Goal: Transaction & Acquisition: Download file/media

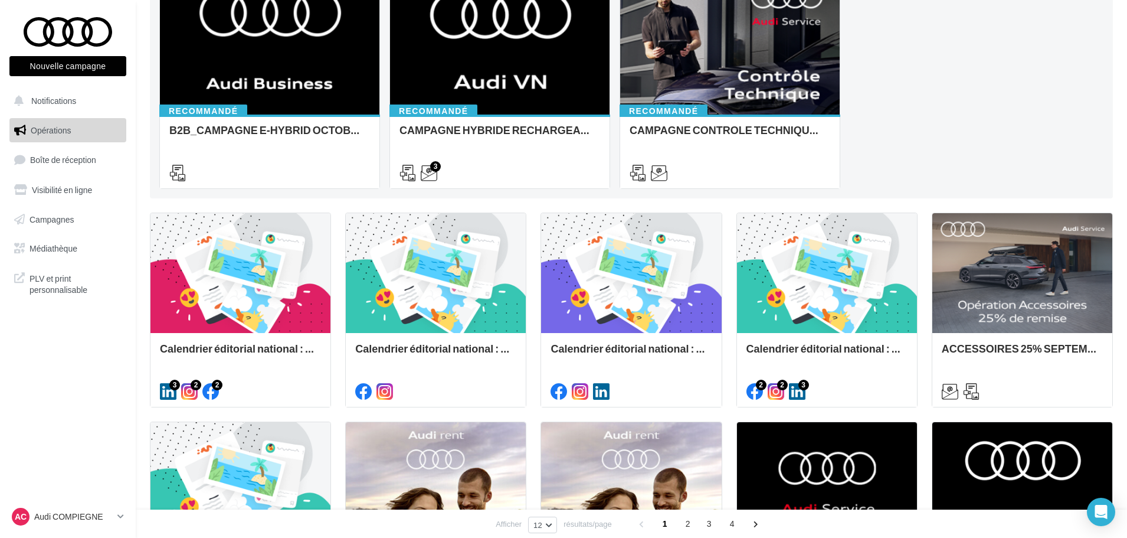
scroll to position [140, 0]
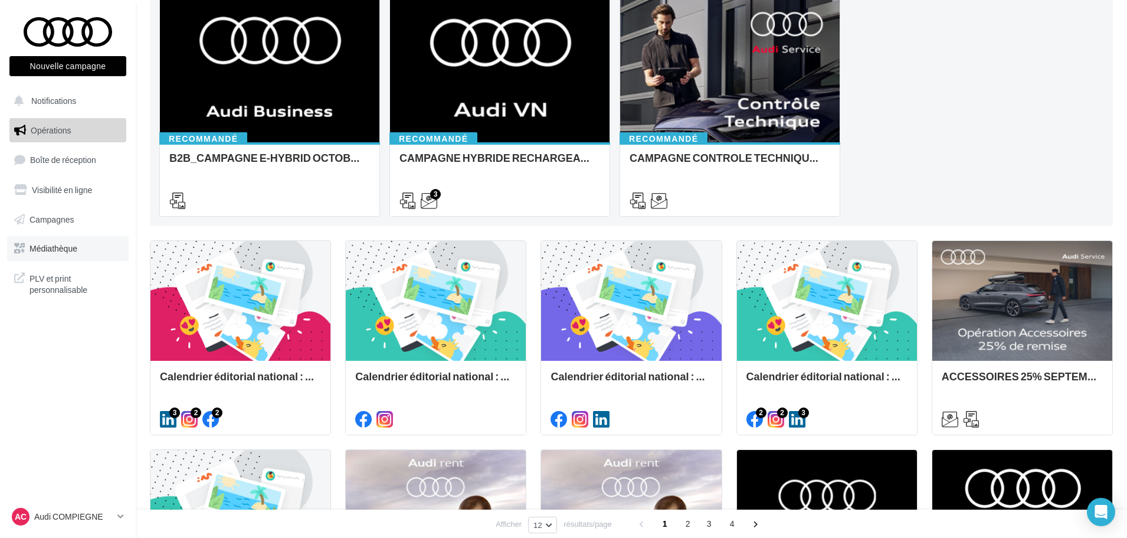
click at [59, 244] on span "Médiathèque" at bounding box center [54, 248] width 48 height 10
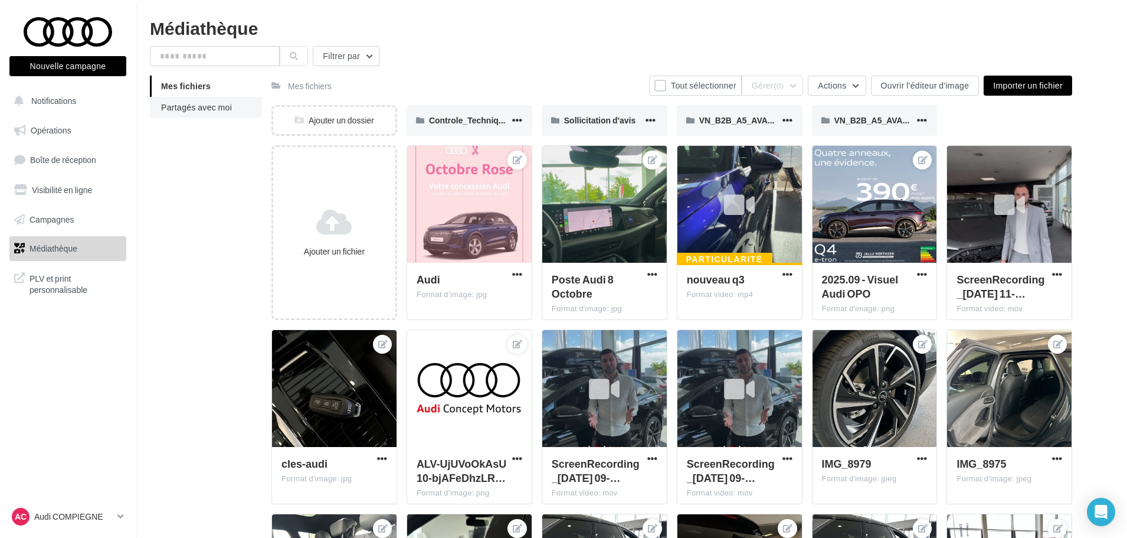
click at [209, 103] on span "Partagés avec moi" at bounding box center [196, 107] width 71 height 10
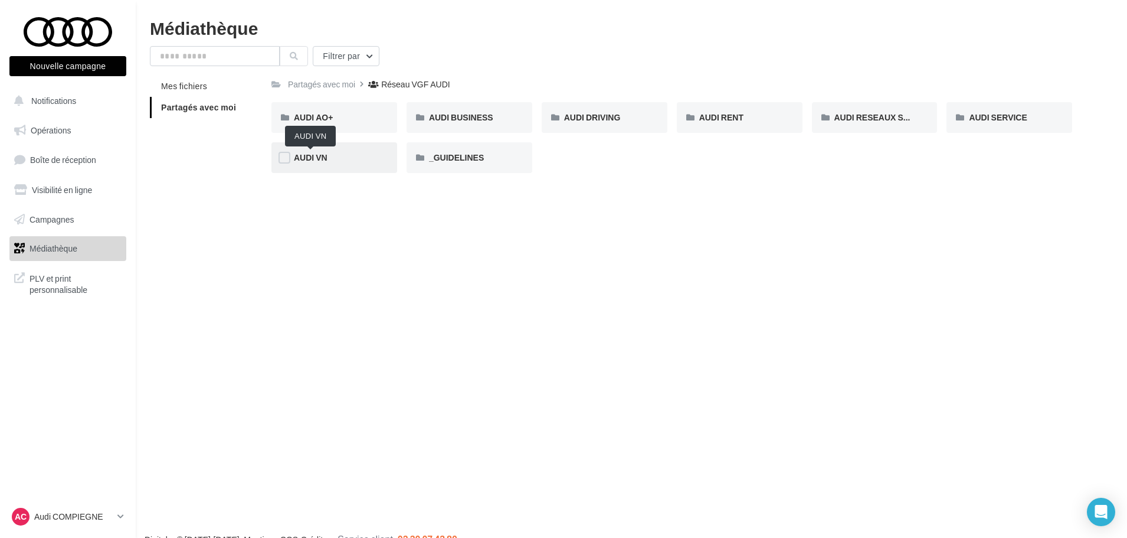
click at [312, 158] on span "AUDI VN" at bounding box center [311, 157] width 34 height 10
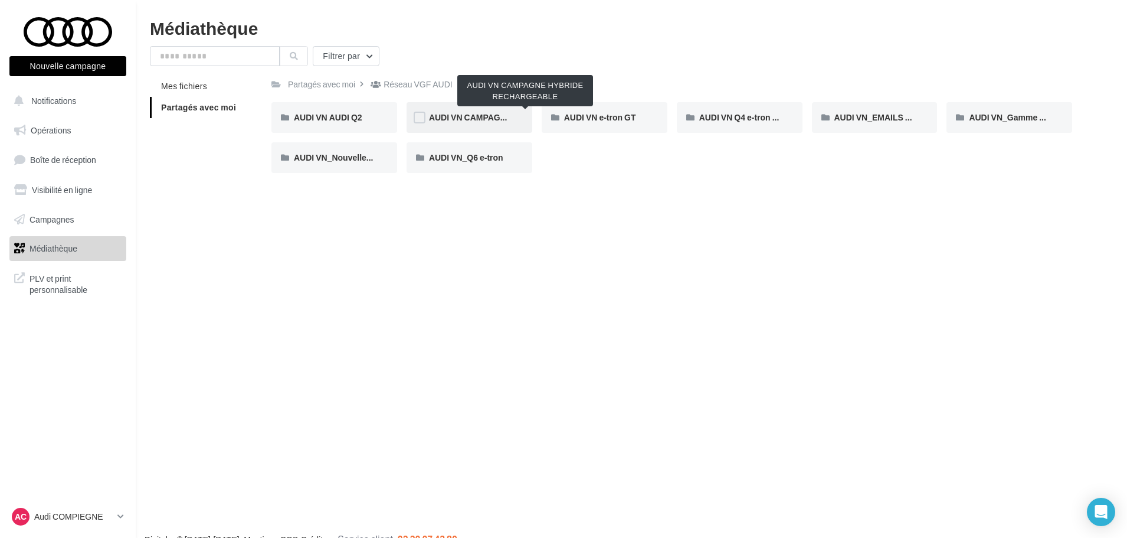
click at [490, 115] on span "AUDI VN CAMPAGNE HYBRIDE RECHARGEABLE" at bounding box center [526, 117] width 194 height 10
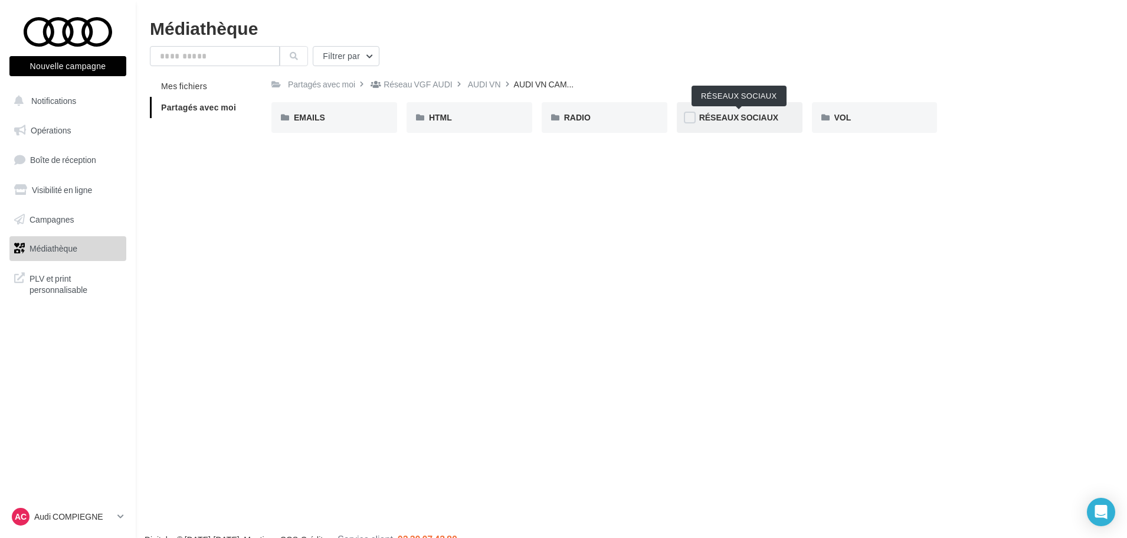
click at [768, 116] on span "RÉSEAUX SOCIAUX" at bounding box center [738, 117] width 79 height 10
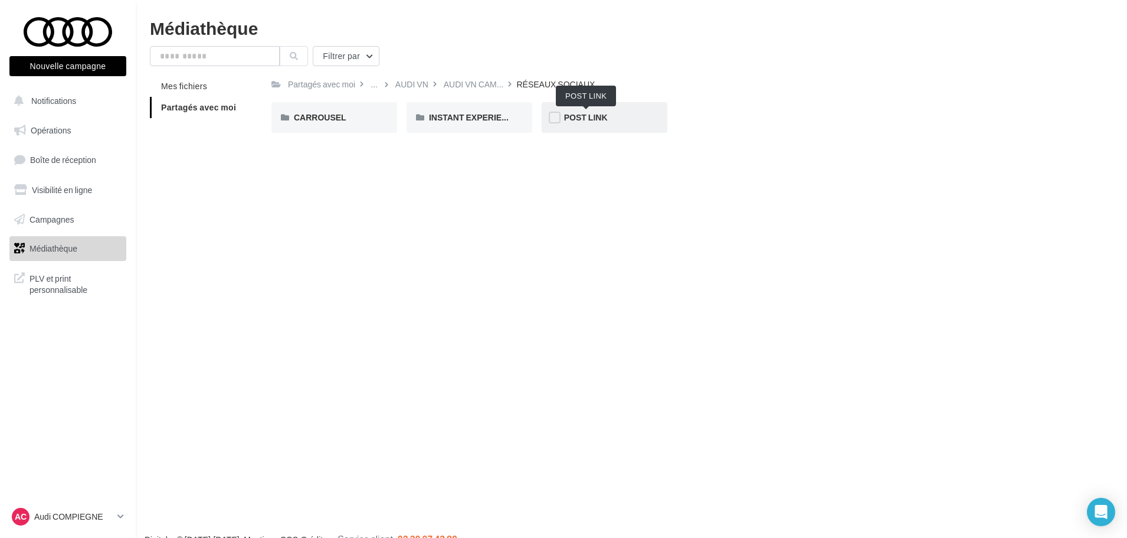
click at [603, 120] on span "POST LINK" at bounding box center [586, 117] width 44 height 10
click at [587, 122] on span "Q5 e-hybrid" at bounding box center [586, 117] width 45 height 10
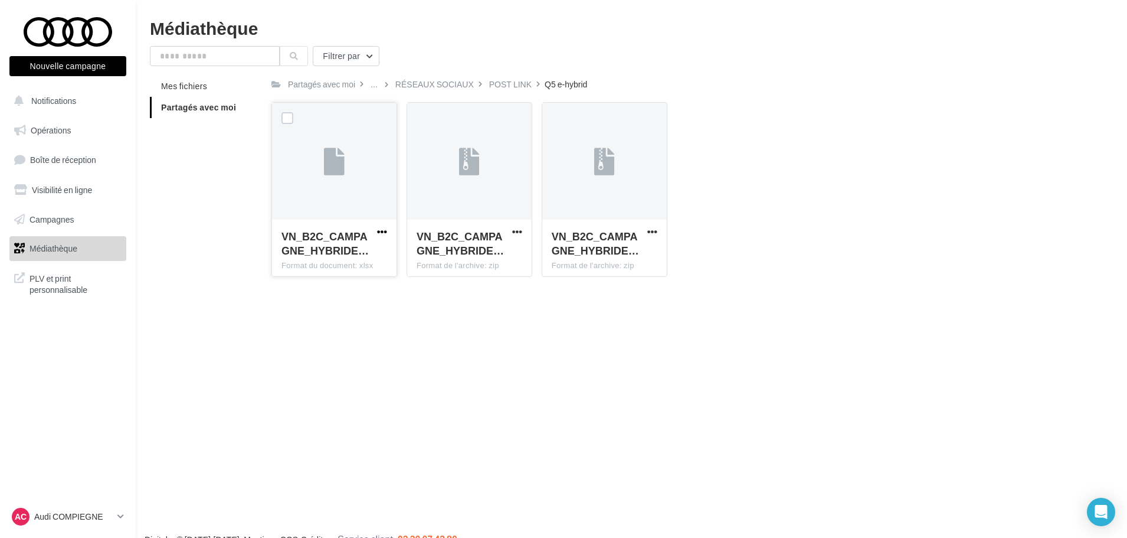
click at [384, 232] on span "button" at bounding box center [382, 232] width 10 height 10
click at [364, 252] on button "Télécharger" at bounding box center [330, 255] width 118 height 31
click at [522, 227] on button "button" at bounding box center [517, 233] width 15 height 12
click at [494, 254] on button "Télécharger" at bounding box center [466, 255] width 118 height 31
click at [651, 230] on span "button" at bounding box center [652, 232] width 10 height 10
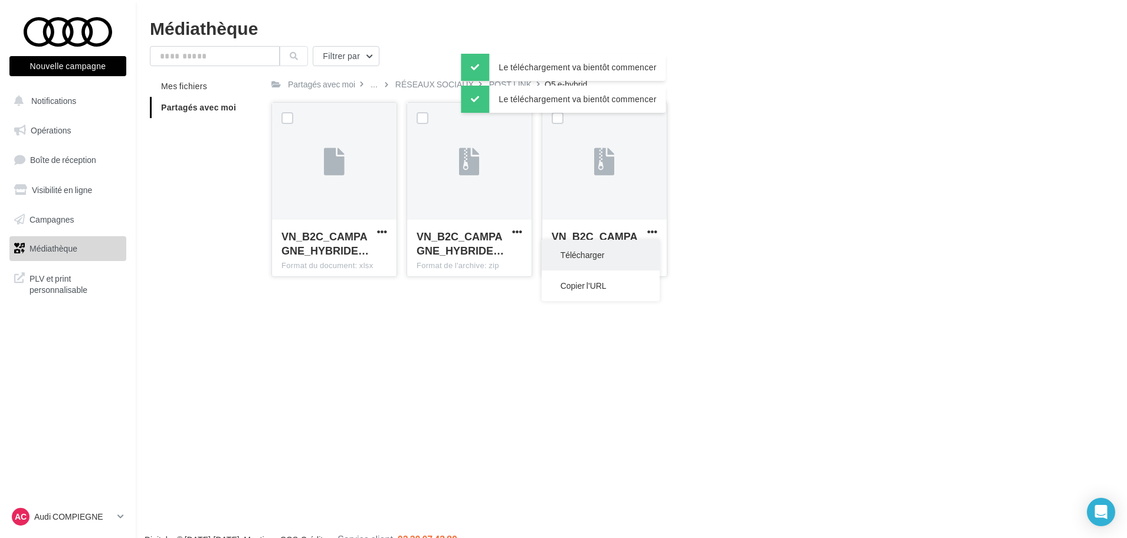
click at [638, 253] on button "Télécharger" at bounding box center [601, 255] width 118 height 31
click at [404, 368] on div "Nouvelle campagne Nouvelle campagne Notifications Opérations Boîte de réception…" at bounding box center [563, 288] width 1127 height 538
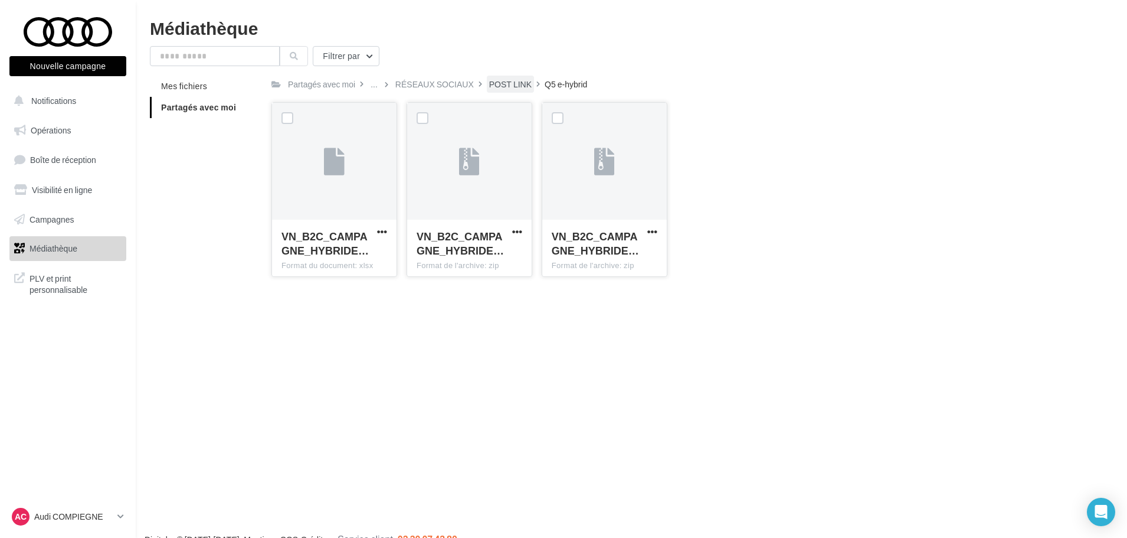
click at [504, 84] on div "POST LINK" at bounding box center [510, 84] width 42 height 12
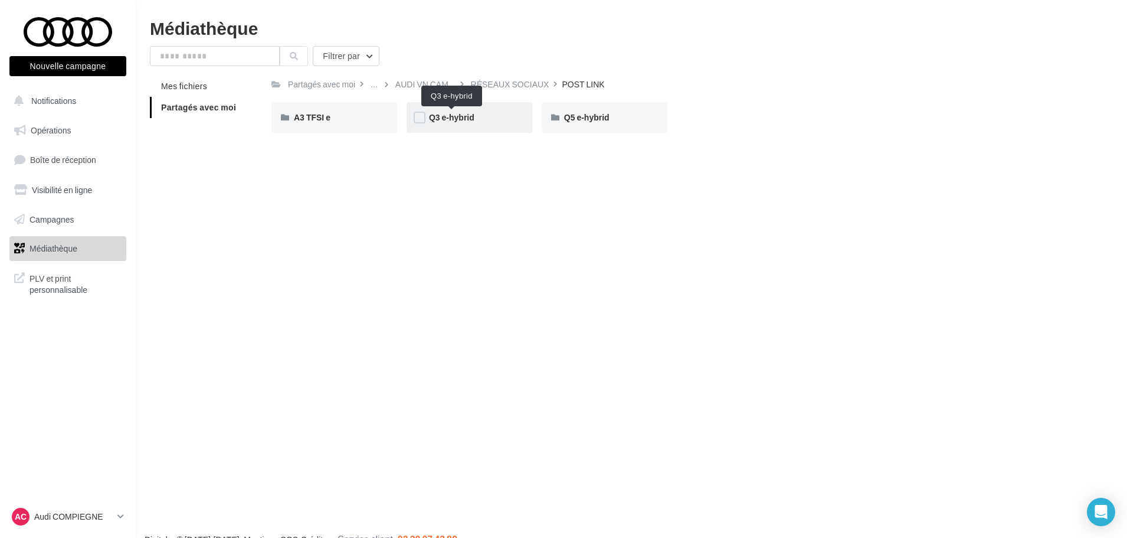
click at [466, 114] on span "Q3 e-hybrid" at bounding box center [451, 117] width 45 height 10
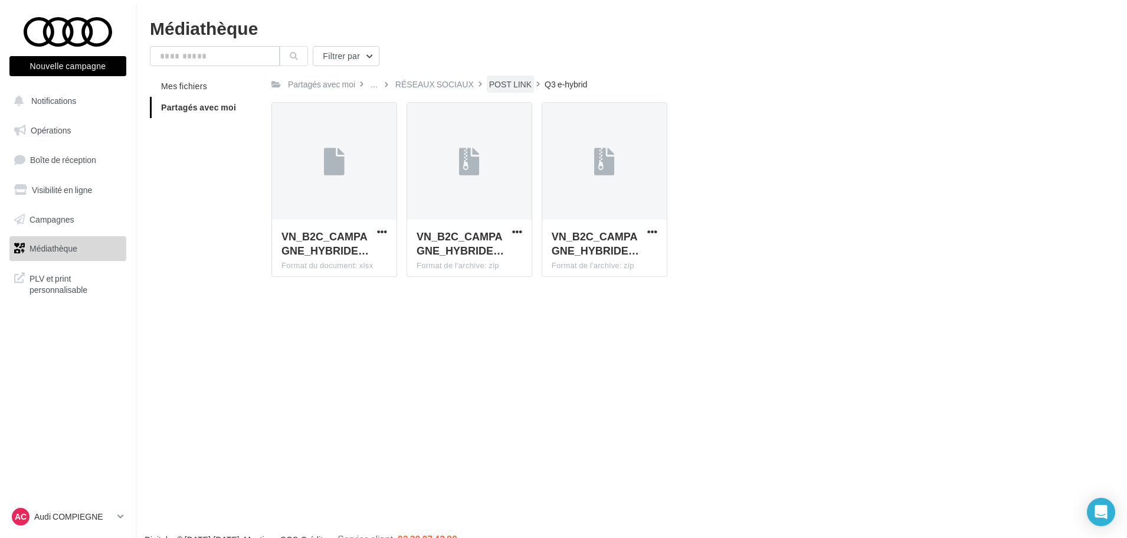
click at [503, 86] on div "POST LINK" at bounding box center [510, 84] width 42 height 12
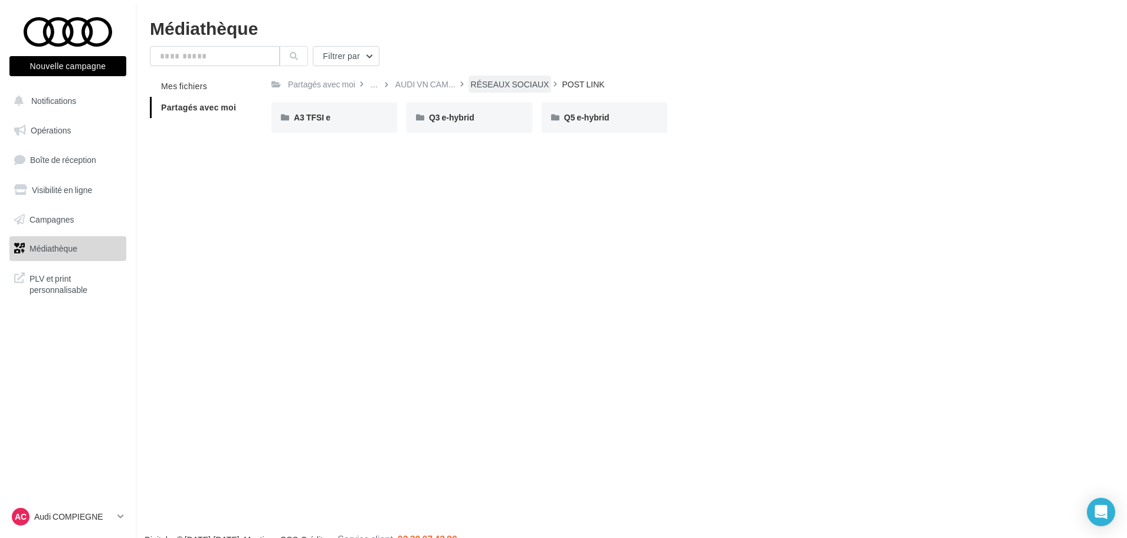
click at [528, 82] on div "RÉSEAUX SOCIAUX" at bounding box center [510, 84] width 78 height 12
click at [446, 115] on span "INSTANT EXPERIENCE" at bounding box center [474, 117] width 90 height 10
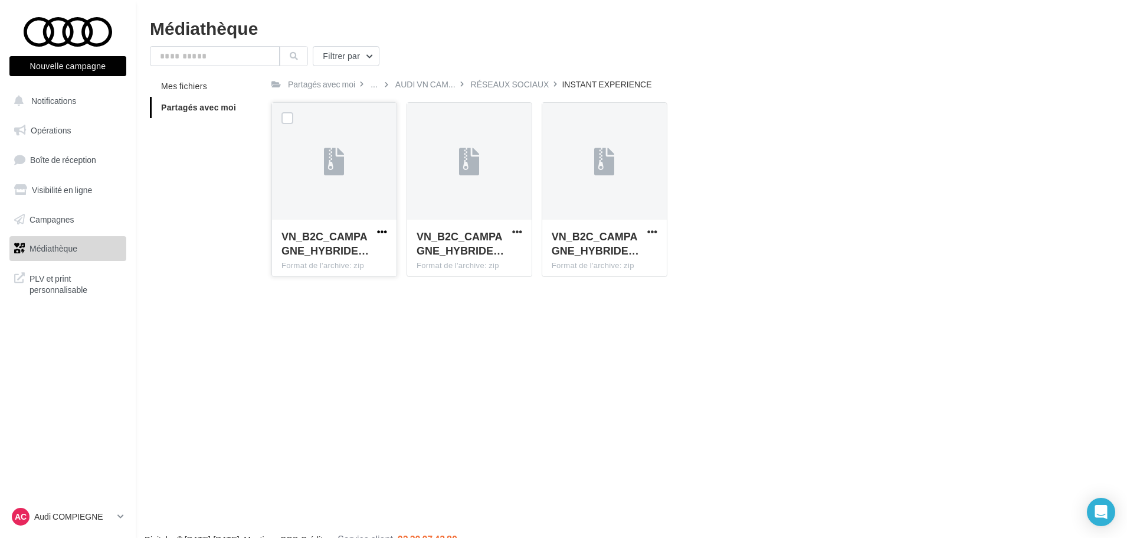
click at [379, 227] on span "button" at bounding box center [382, 232] width 10 height 10
click at [343, 248] on button "Télécharger" at bounding box center [330, 255] width 118 height 31
click at [513, 231] on span "button" at bounding box center [517, 232] width 10 height 10
click at [480, 259] on button "Télécharger" at bounding box center [466, 255] width 118 height 31
click at [659, 234] on button "button" at bounding box center [652, 233] width 15 height 12
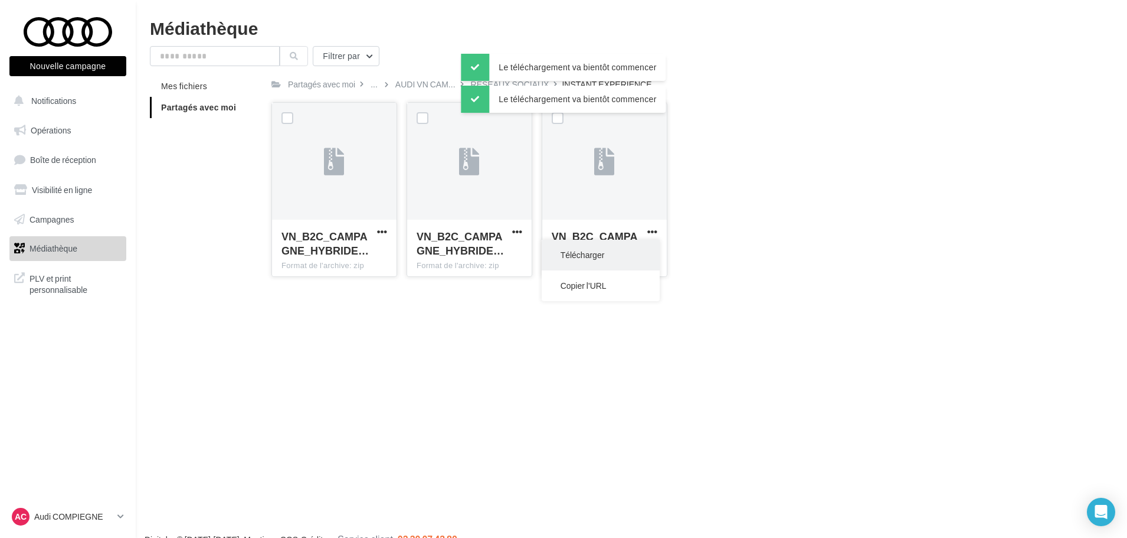
click at [614, 256] on button "Télécharger" at bounding box center [601, 255] width 118 height 31
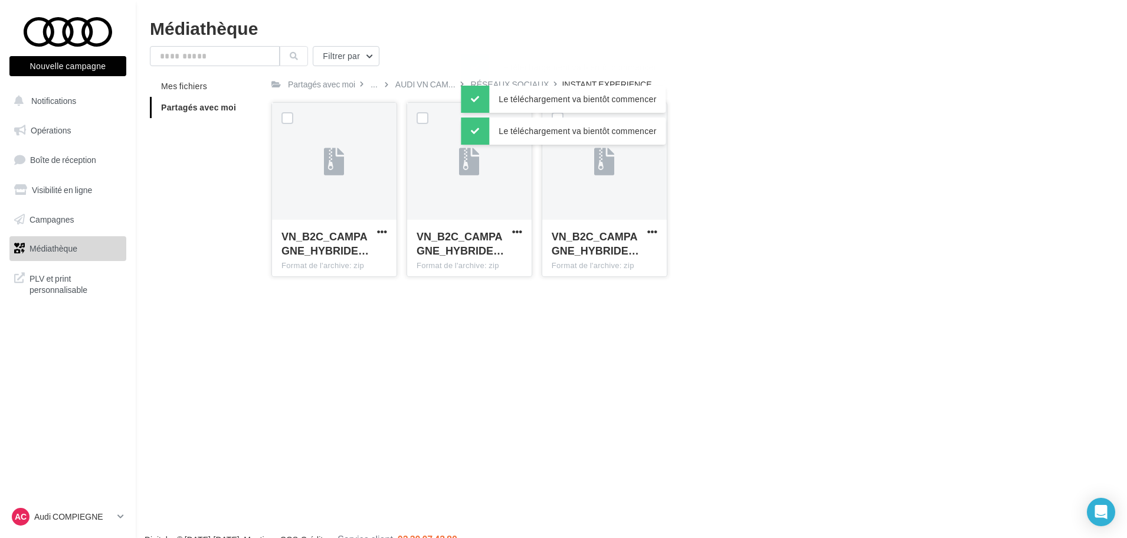
click at [605, 427] on div "Nouvelle campagne Nouvelle campagne Notifications Opérations Boîte de réception…" at bounding box center [563, 288] width 1127 height 538
click at [514, 81] on div "RÉSEAUX SOCIAUX" at bounding box center [510, 84] width 78 height 12
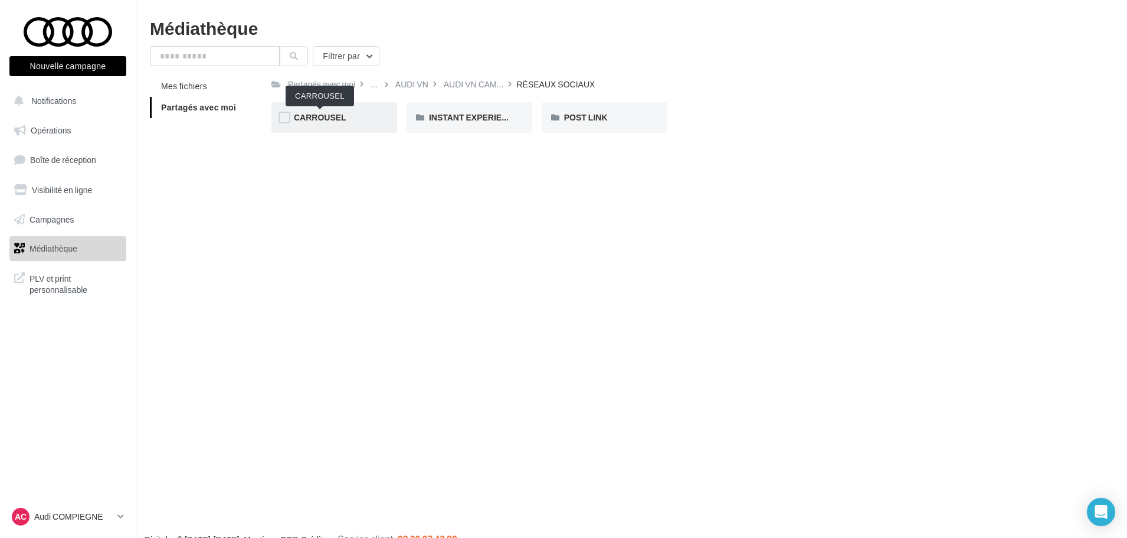
click at [325, 114] on span "CARROUSEL" at bounding box center [320, 117] width 53 height 10
click at [589, 119] on span "Q5 e-hybrid" at bounding box center [586, 117] width 45 height 10
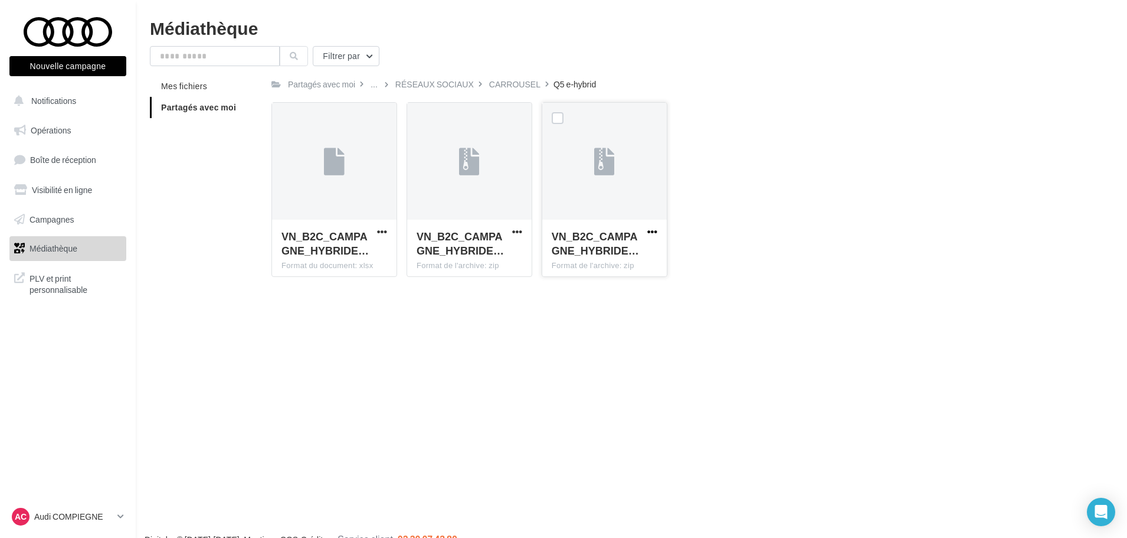
click at [650, 228] on span "button" at bounding box center [652, 232] width 10 height 10
click at [628, 257] on button "Télécharger" at bounding box center [601, 255] width 118 height 31
click at [515, 87] on div "CARROUSEL" at bounding box center [514, 84] width 51 height 12
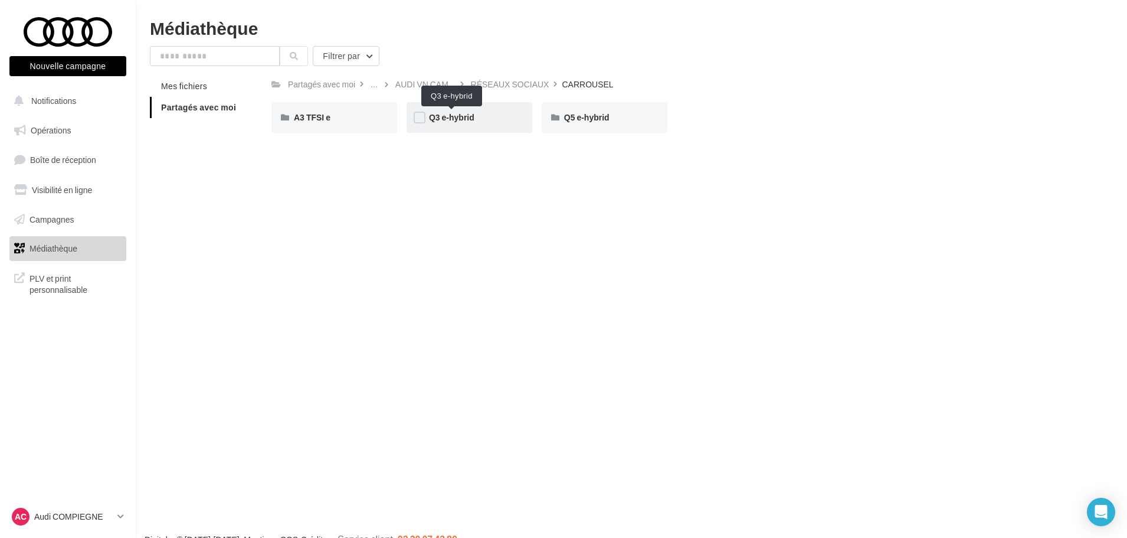
click at [468, 117] on span "Q3 e-hybrid" at bounding box center [451, 117] width 45 height 10
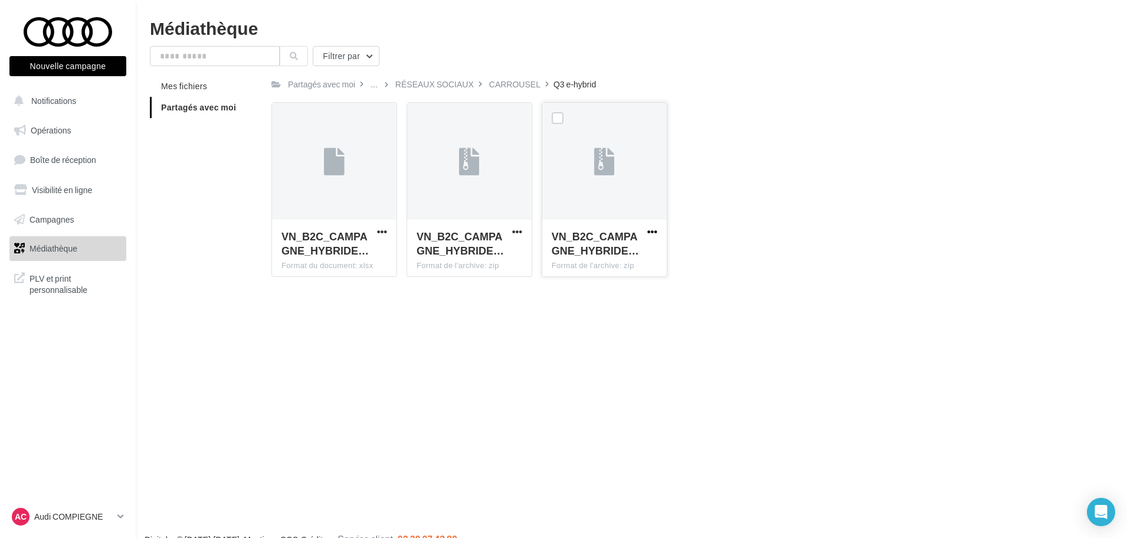
click at [652, 227] on span "button" at bounding box center [652, 232] width 10 height 10
click at [631, 247] on button "Télécharger" at bounding box center [601, 255] width 118 height 31
click at [516, 86] on div "Le téléchargement va bientôt commencer" at bounding box center [563, 70] width 205 height 32
click at [517, 87] on div "CARROUSEL" at bounding box center [514, 84] width 51 height 12
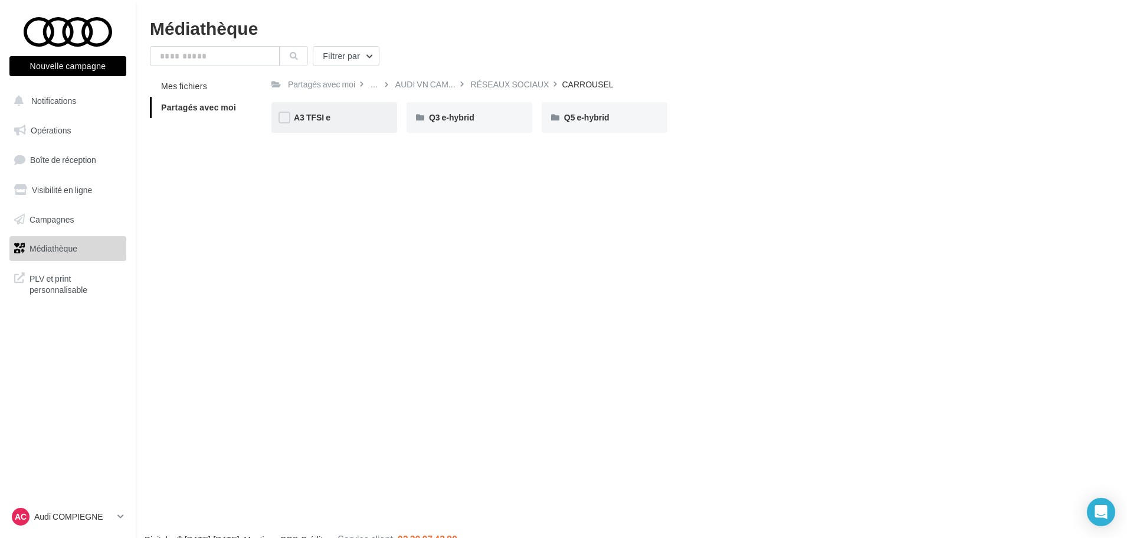
click at [334, 117] on div "A3 TFSI e" at bounding box center [334, 118] width 81 height 12
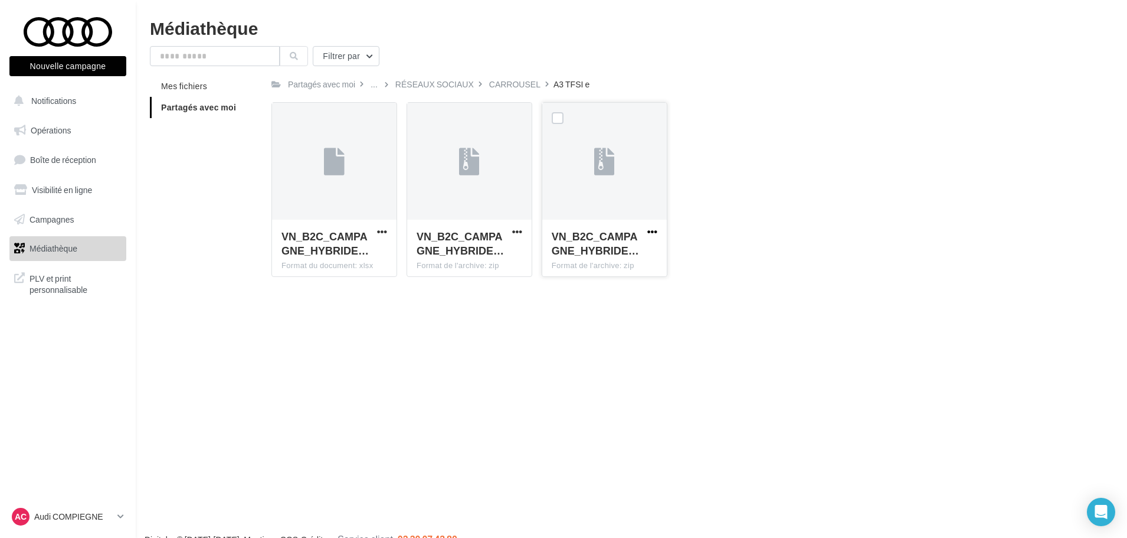
click at [653, 229] on span "button" at bounding box center [652, 232] width 10 height 10
click at [623, 251] on button "Télécharger" at bounding box center [601, 255] width 118 height 31
click at [421, 81] on div "RÉSEAUX SOCIAUX" at bounding box center [434, 84] width 78 height 12
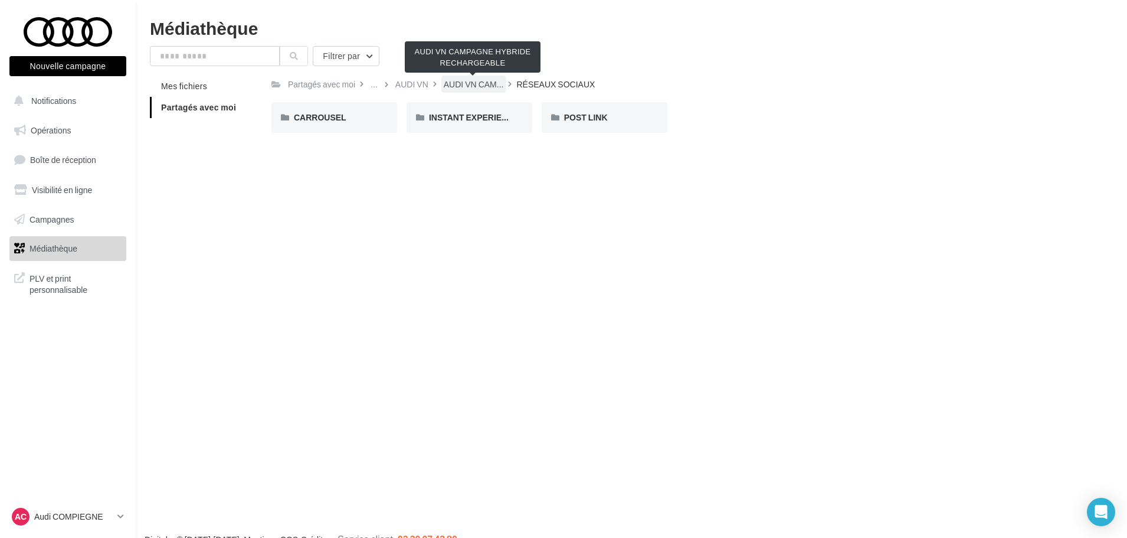
click at [478, 87] on span "AUDI VN CAM..." at bounding box center [474, 84] width 60 height 12
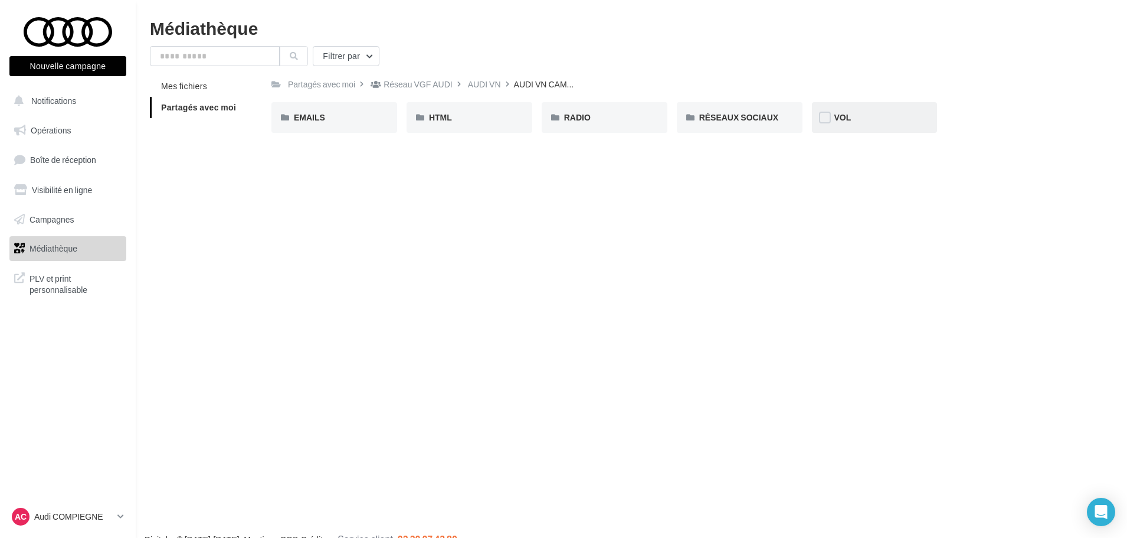
click at [855, 114] on div "VOL" at bounding box center [874, 118] width 81 height 12
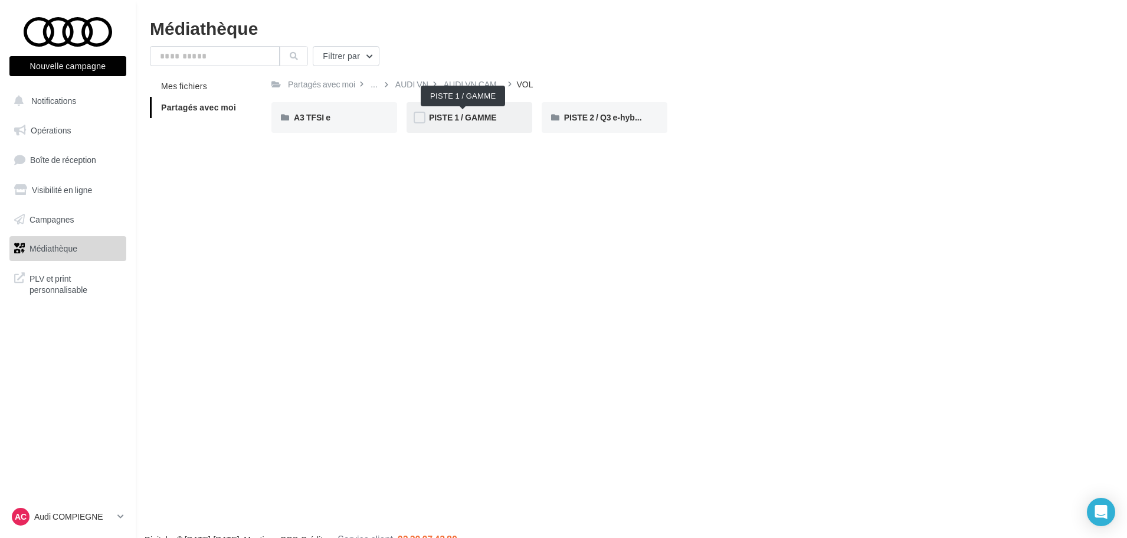
click at [476, 119] on span "PISTE 1 / GAMME" at bounding box center [463, 117] width 68 height 10
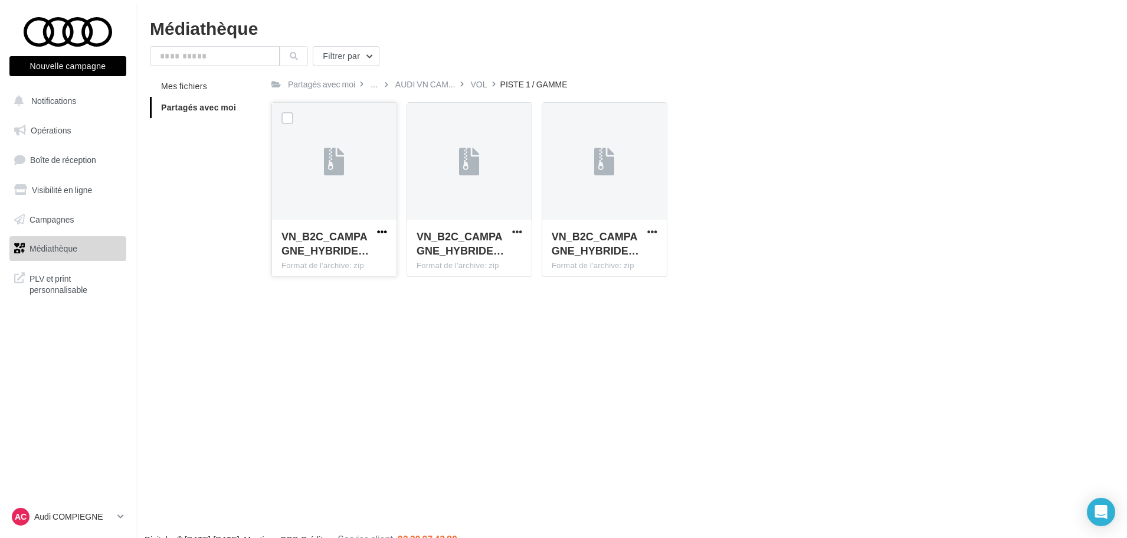
click at [378, 228] on span "button" at bounding box center [382, 232] width 10 height 10
click at [369, 249] on button "Télécharger" at bounding box center [330, 255] width 118 height 31
click at [518, 230] on span "button" at bounding box center [517, 232] width 10 height 10
click at [506, 246] on button "Télécharger" at bounding box center [466, 255] width 118 height 31
